Goal: Information Seeking & Learning: Learn about a topic

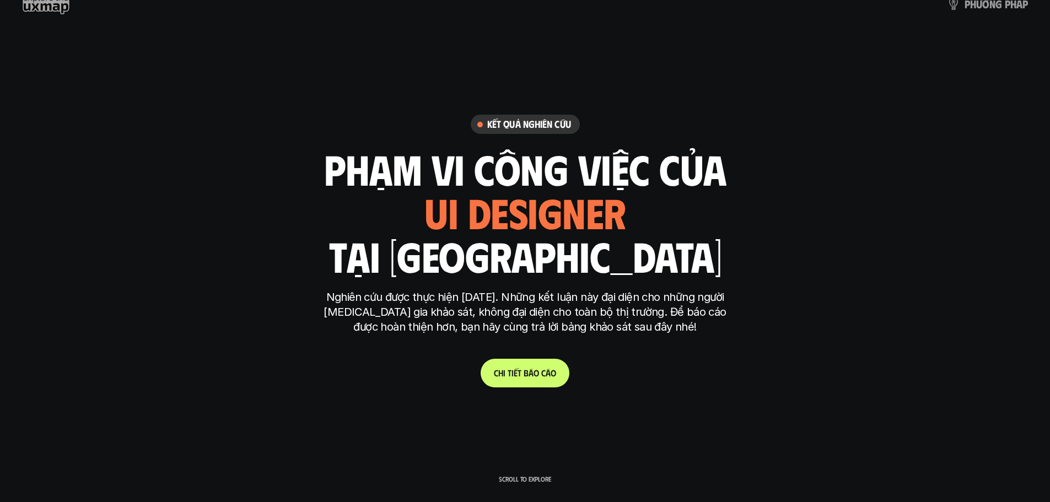
scroll to position [110, 0]
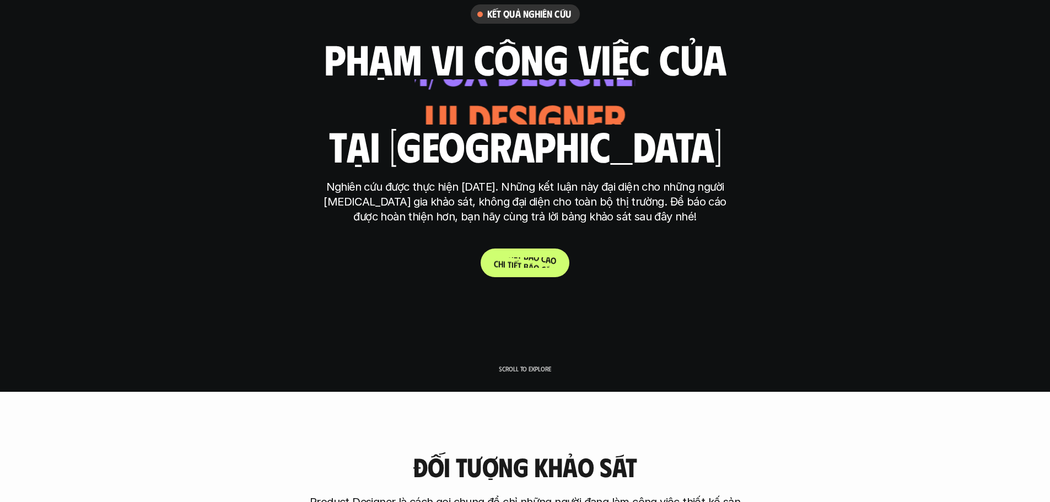
click at [518, 268] on p "C h i t i ế t b á o c á o" at bounding box center [525, 262] width 62 height 10
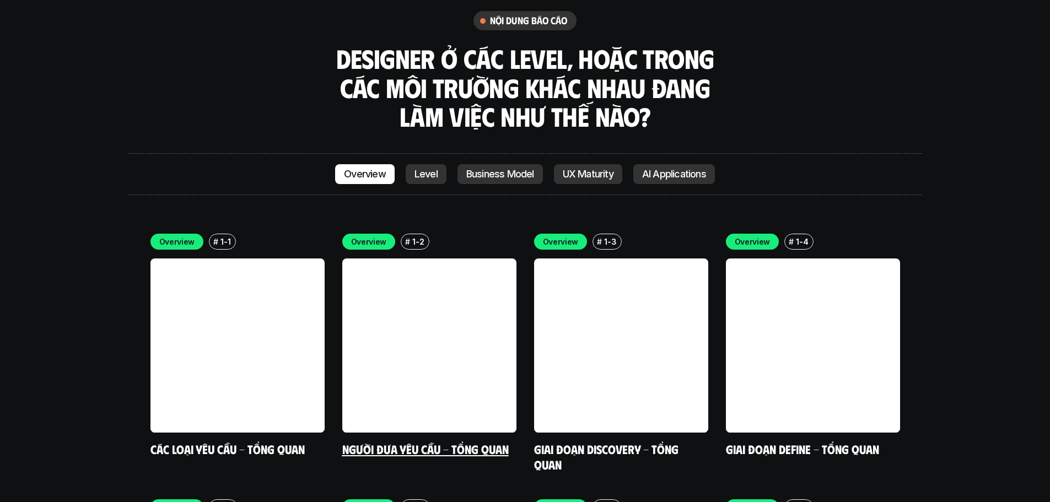
scroll to position [3379, 0]
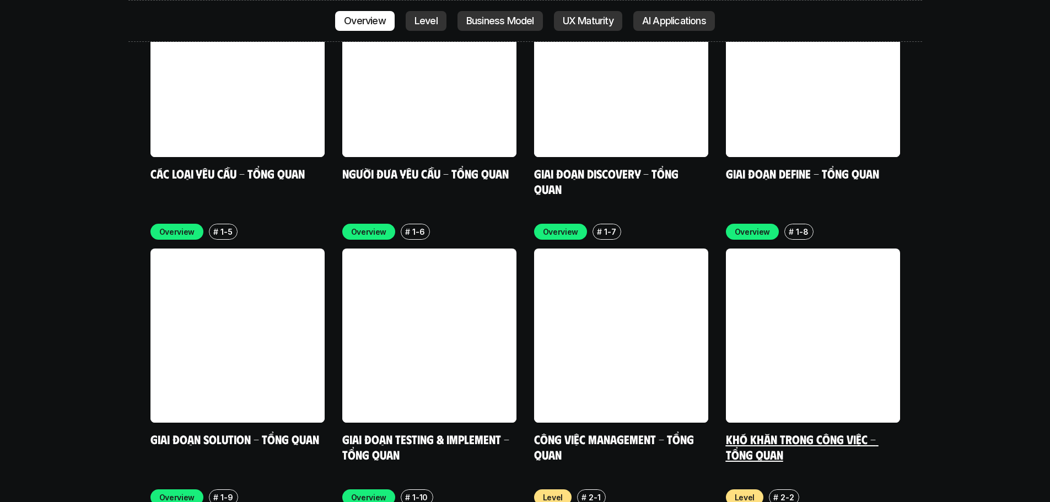
click at [744, 260] on link at bounding box center [813, 336] width 174 height 174
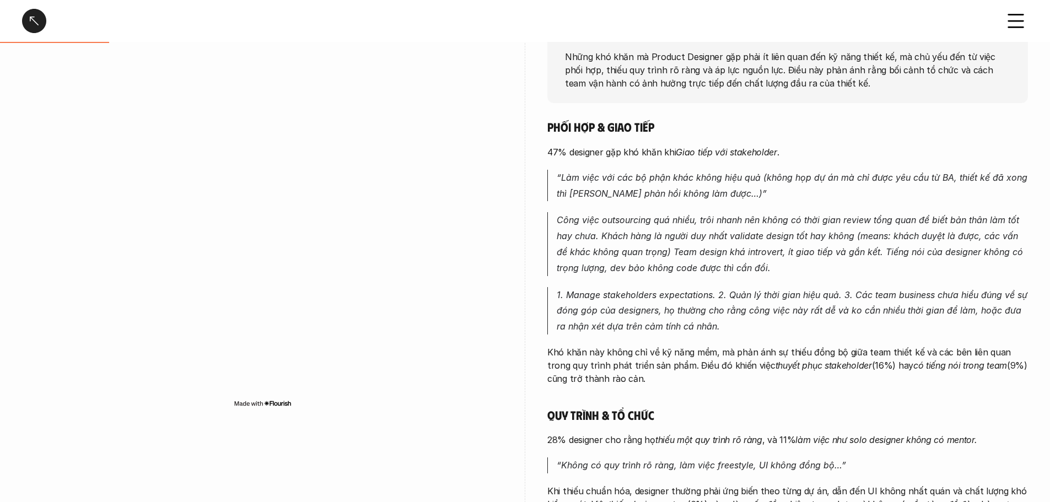
scroll to position [165, 0]
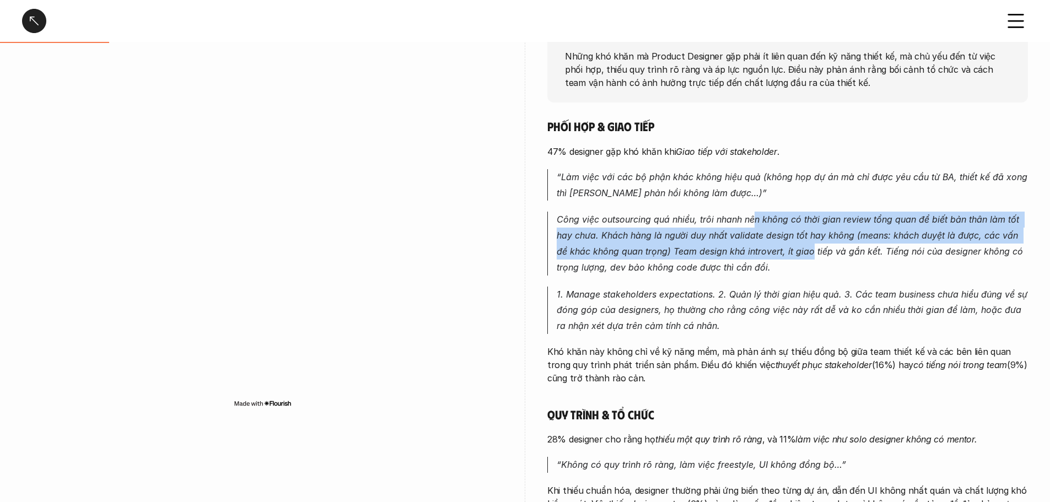
drag, startPoint x: 753, startPoint y: 219, endPoint x: 802, endPoint y: 257, distance: 62.1
click at [744, 257] on p "Công việc outsourcing quá nhiều, trôi nhanh nên không có thời gian review tổng …" at bounding box center [792, 243] width 471 height 63
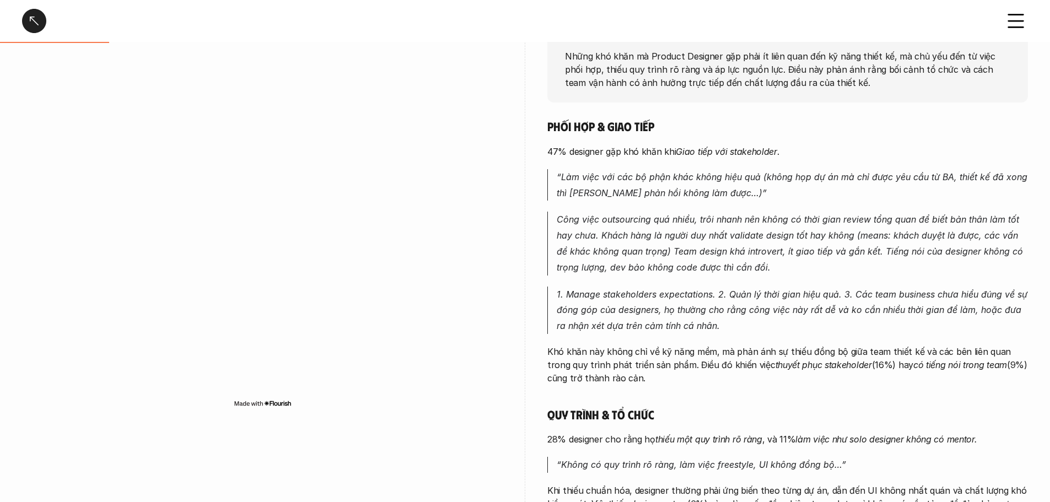
click at [744, 272] on p "Công việc outsourcing quá nhiều, trôi nhanh nên không có thời gian review tổng …" at bounding box center [792, 243] width 471 height 63
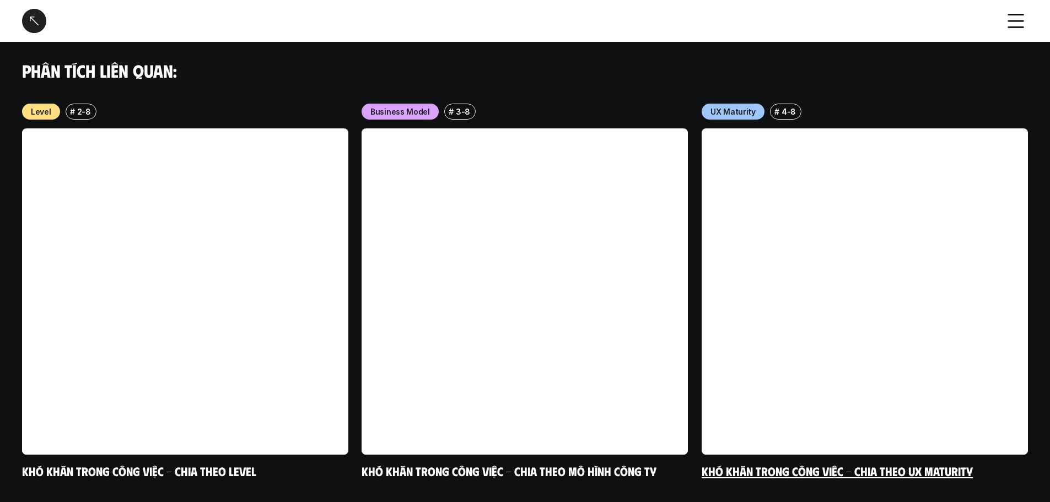
scroll to position [1108, 0]
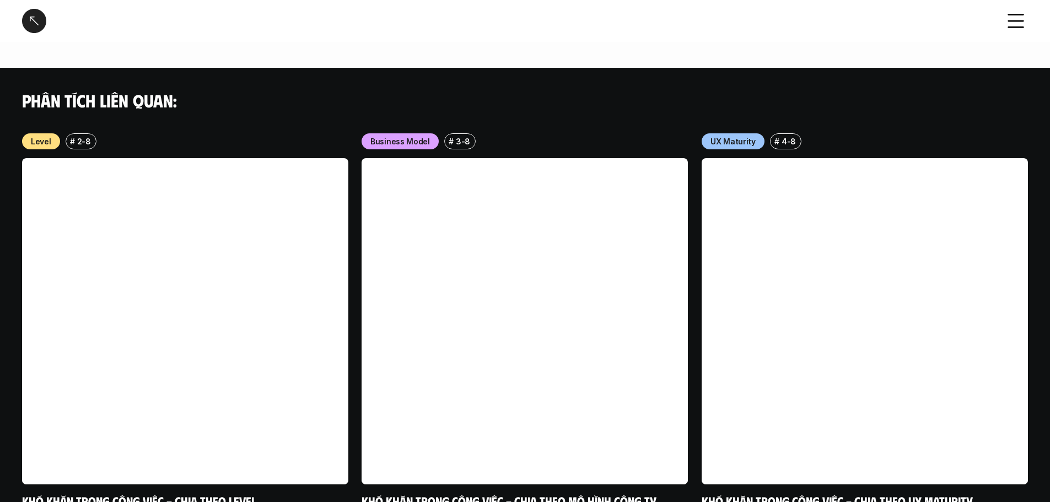
click at [462, 136] on p "3-8" at bounding box center [463, 142] width 14 height 12
click at [406, 136] on p "Business Model" at bounding box center [400, 142] width 60 height 12
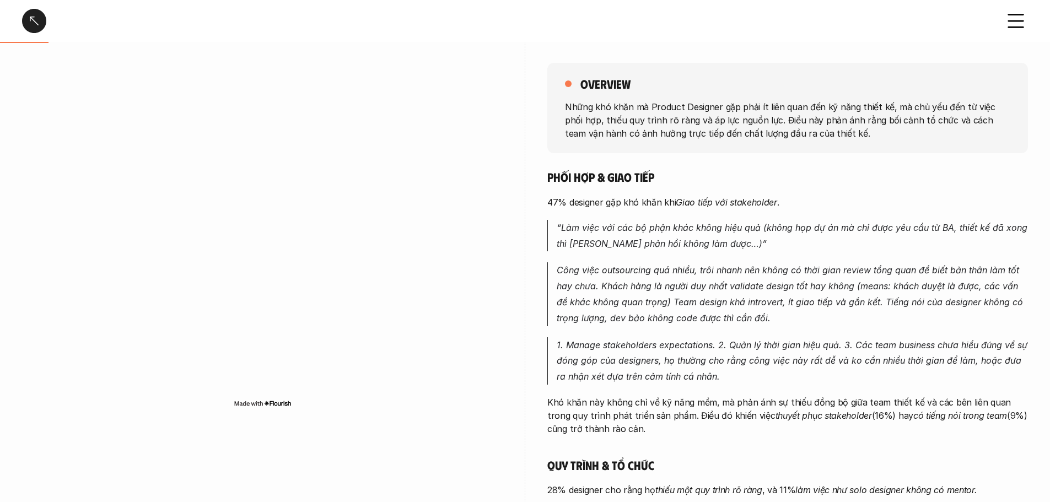
scroll to position [165, 0]
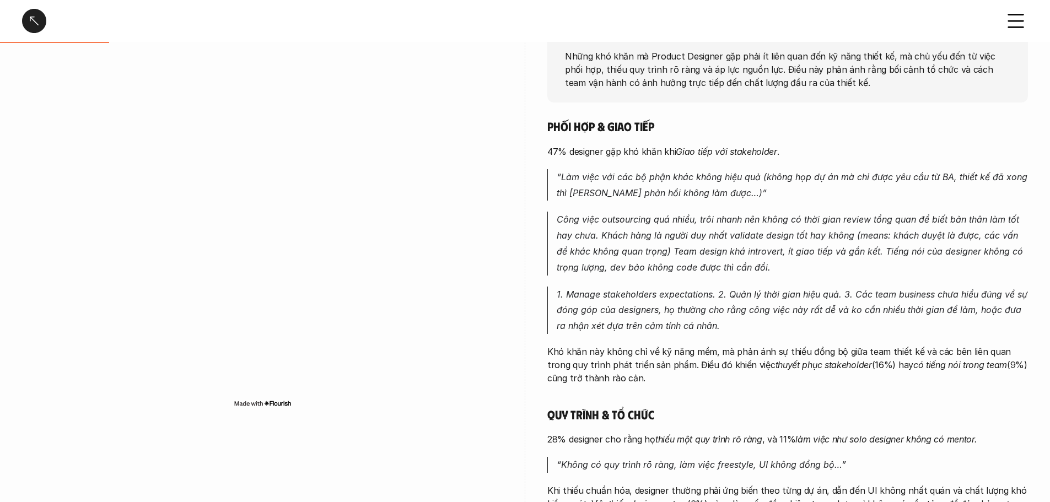
click at [556, 263] on blockquote "Công việc outsourcing quá nhiều, trôi nhanh nên không có thời gian review tổng …" at bounding box center [787, 243] width 481 height 63
click at [560, 235] on em "Công việc outsourcing quá nhiều, trôi nhanh nên không có thời gian review tổng …" at bounding box center [791, 243] width 469 height 58
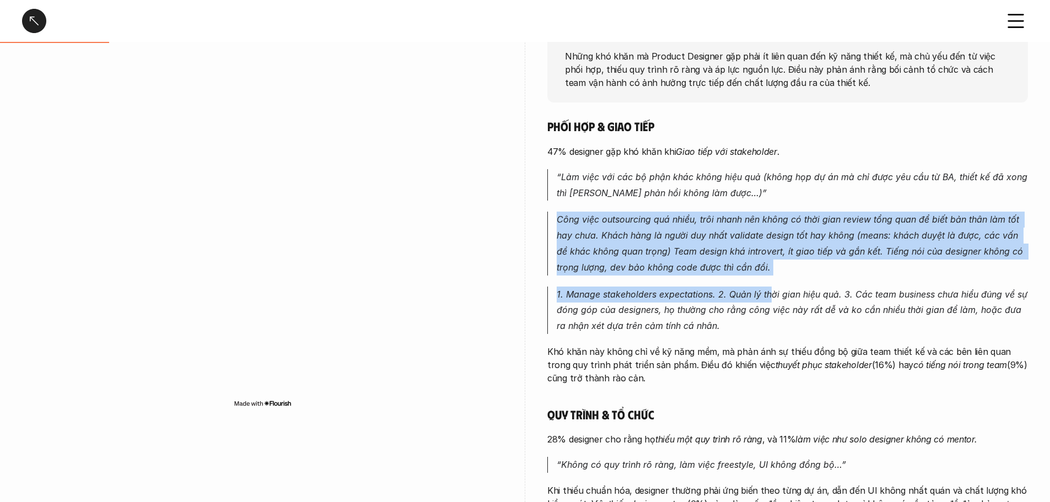
drag, startPoint x: 554, startPoint y: 219, endPoint x: 772, endPoint y: 299, distance: 232.1
click at [744, 299] on div "Phối hợp & giao tiếp 47% designer gặp khó khăn khi [PERSON_NAME] tiếp với stake…" at bounding box center [787, 397] width 481 height 558
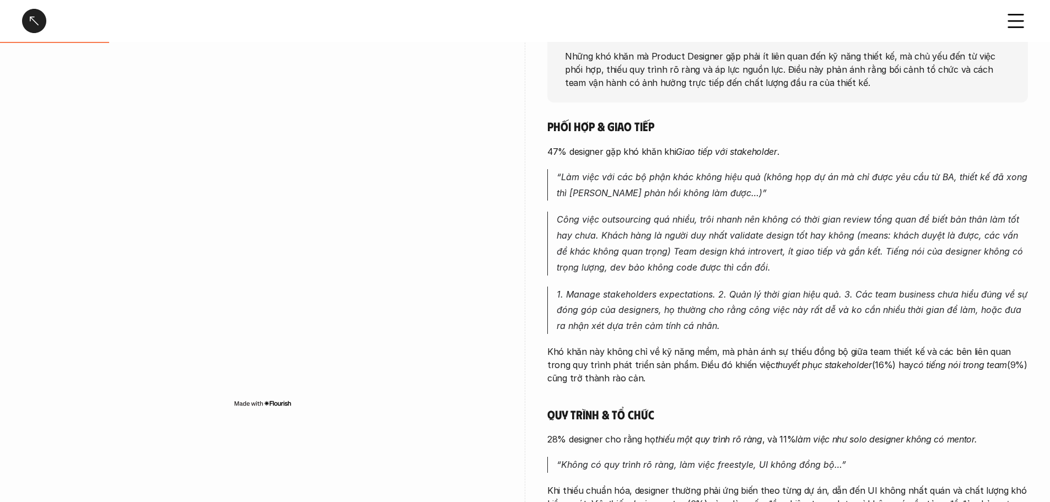
click at [619, 188] on em "“Làm việc với các bộ phận khác không hiệu quả (không họp dự án mà chỉ được yêu …" at bounding box center [793, 184] width 473 height 27
